Goal: Task Accomplishment & Management: Use online tool/utility

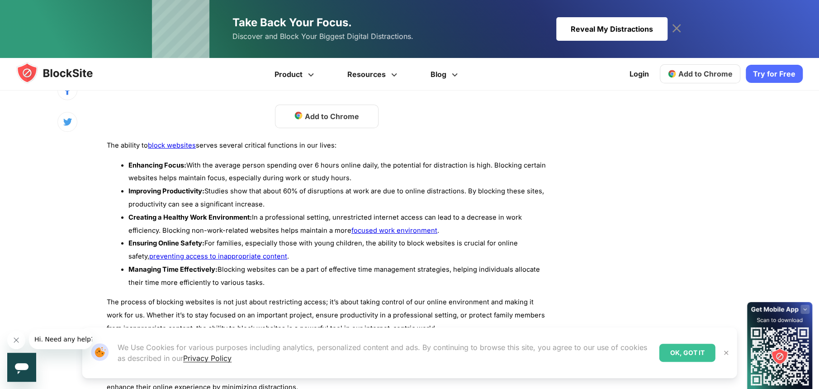
scroll to position [633, 0]
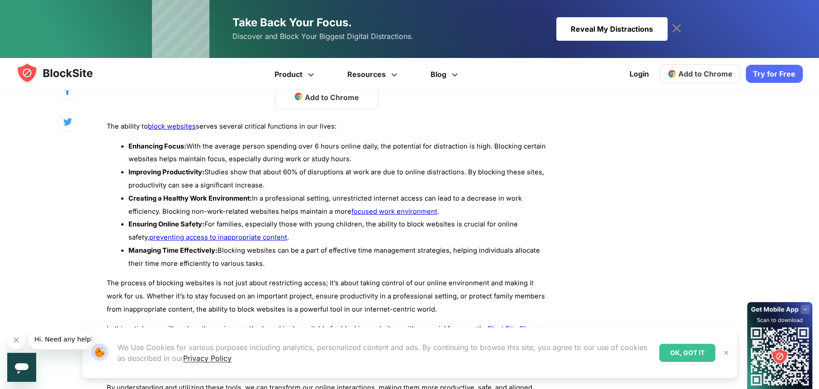
click at [774, 71] on link "Try for Free" at bounding box center [774, 74] width 57 height 18
click at [721, 77] on span "Add to Chrome" at bounding box center [706, 73] width 54 height 9
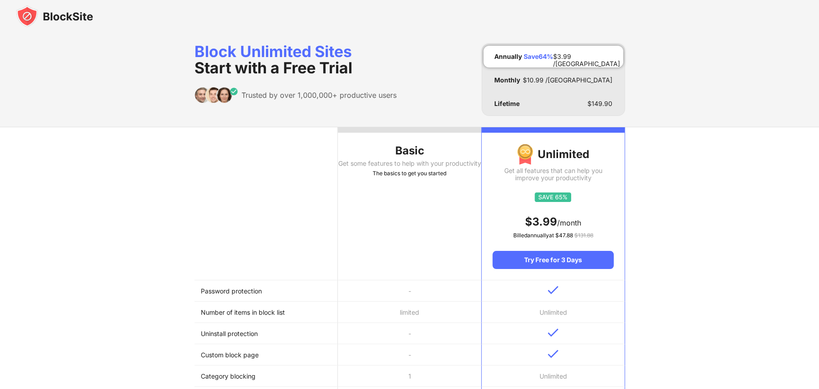
click at [429, 166] on div "Get some features to help with your productivity" at bounding box center [409, 163] width 143 height 7
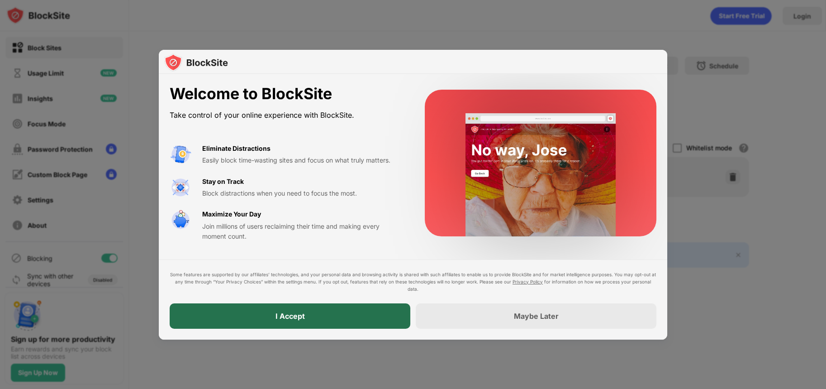
click at [374, 311] on div "I Accept" at bounding box center [290, 315] width 241 height 25
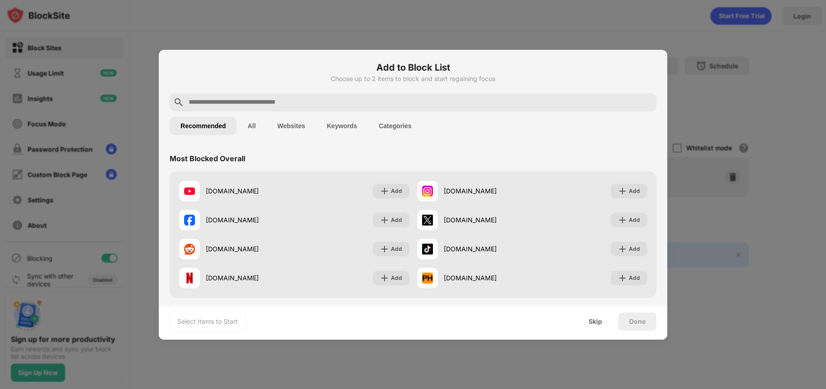
click at [371, 104] on input "text" at bounding box center [420, 102] width 465 height 11
click at [371, 102] on input "text" at bounding box center [420, 102] width 465 height 11
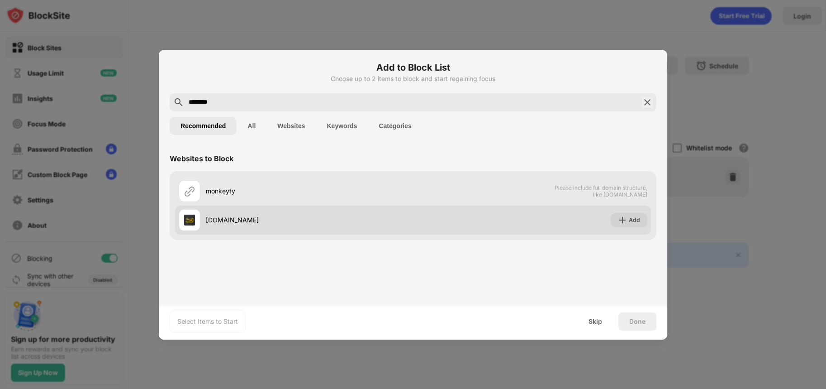
click at [328, 228] on div "[DOMAIN_NAME]" at bounding box center [296, 220] width 234 height 22
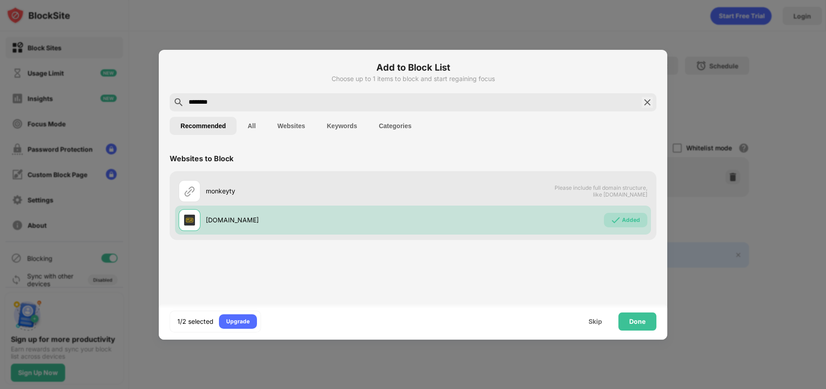
drag, startPoint x: 303, startPoint y: 104, endPoint x: 159, endPoint y: 108, distance: 143.9
click at [159, 108] on div "Add to Block List Choose up to 1 items to block and start regaining focus *****…" at bounding box center [413, 195] width 508 height 290
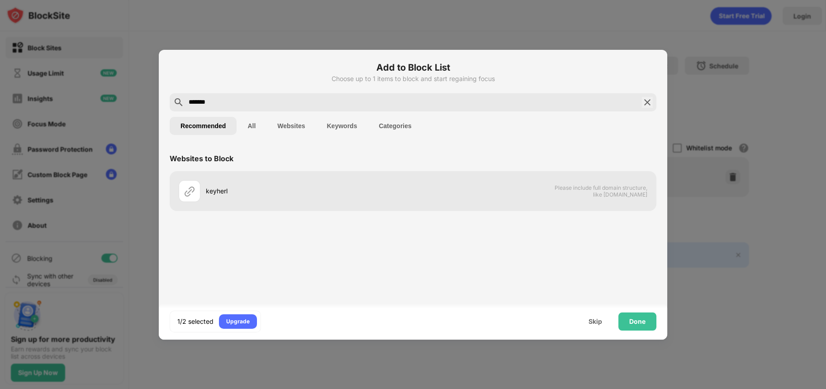
type input "******"
type input "********"
click at [647, 324] on div "Done" at bounding box center [637, 321] width 38 height 18
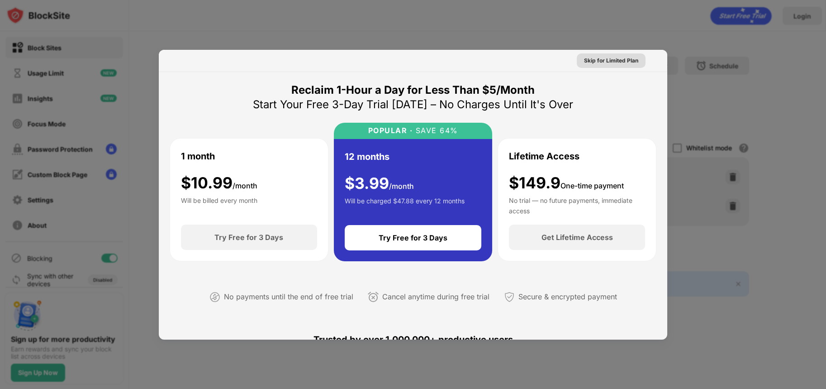
click at [612, 62] on div "Skip for Limited Plan" at bounding box center [611, 60] width 54 height 9
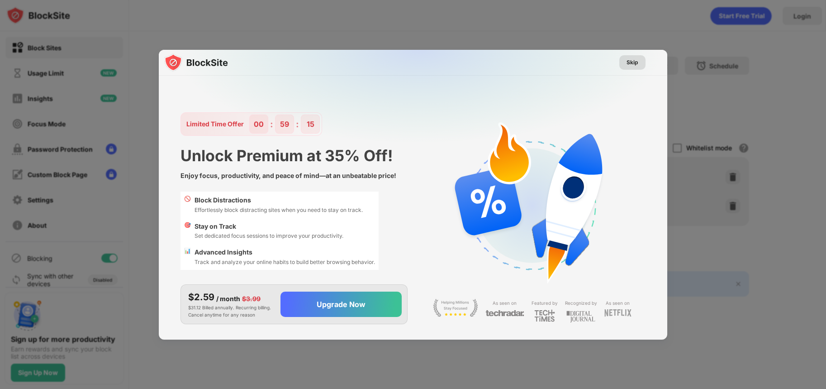
click at [638, 62] on div "Skip" at bounding box center [632, 62] width 26 height 14
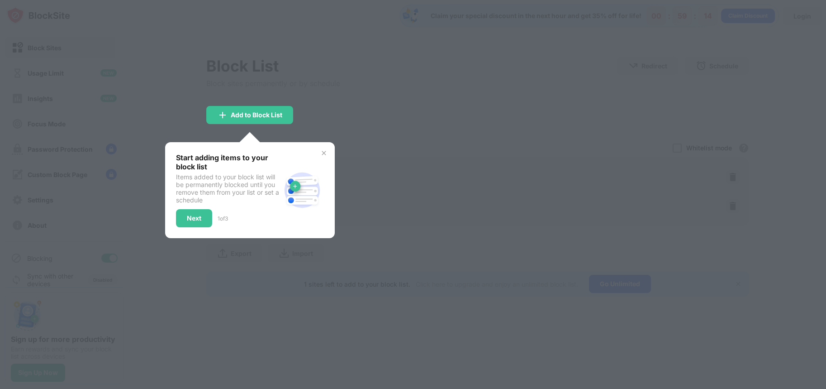
click at [594, 75] on div at bounding box center [413, 194] width 826 height 389
click at [326, 150] on img at bounding box center [323, 152] width 7 height 7
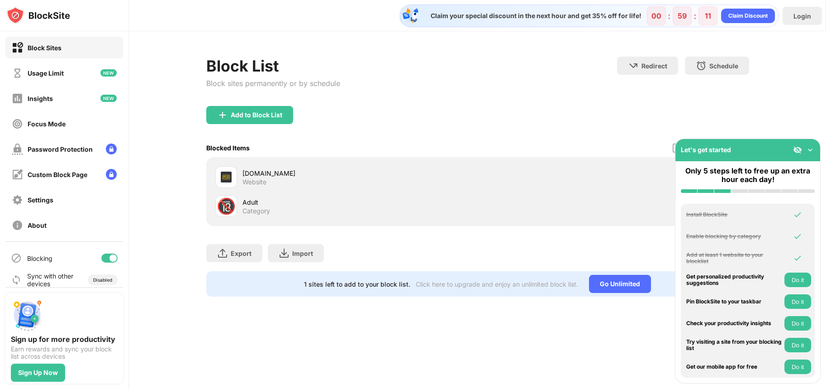
click at [241, 204] on div "🔞 Adult Category" at bounding box center [346, 206] width 262 height 22
click at [812, 149] on img at bounding box center [810, 149] width 9 height 9
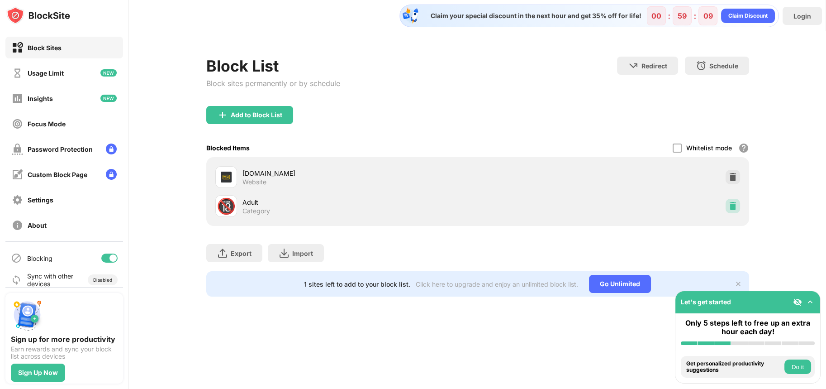
click at [736, 204] on img at bounding box center [732, 205] width 9 height 9
